Goal: Find specific page/section: Find specific page/section

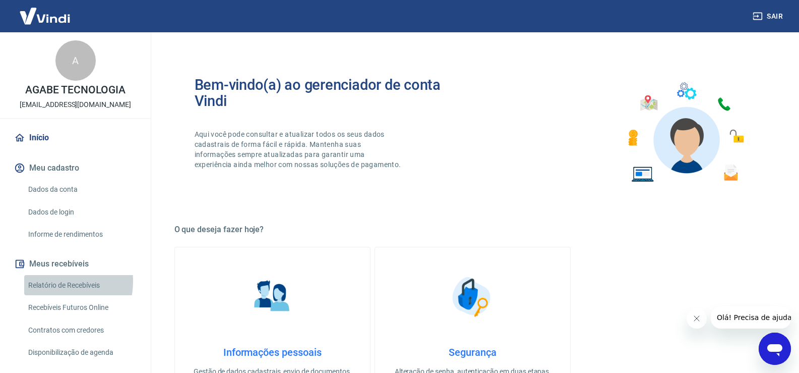
click at [45, 281] on link "Relatório de Recebíveis" at bounding box center [81, 285] width 114 height 21
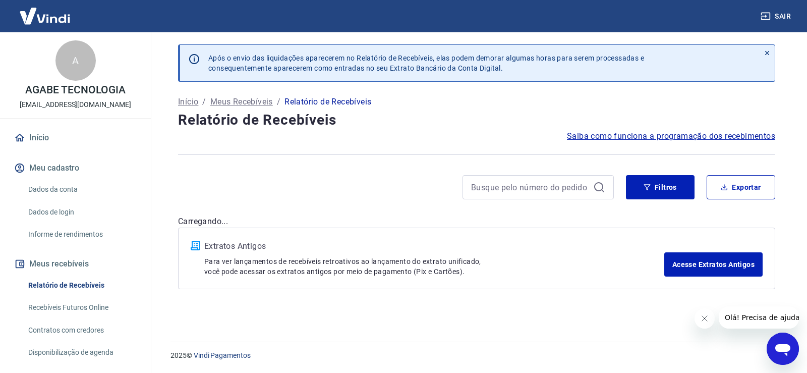
click at [119, 312] on link "Recebíveis Futuros Online" at bounding box center [81, 307] width 114 height 21
